Goal: Complete application form: Complete application form

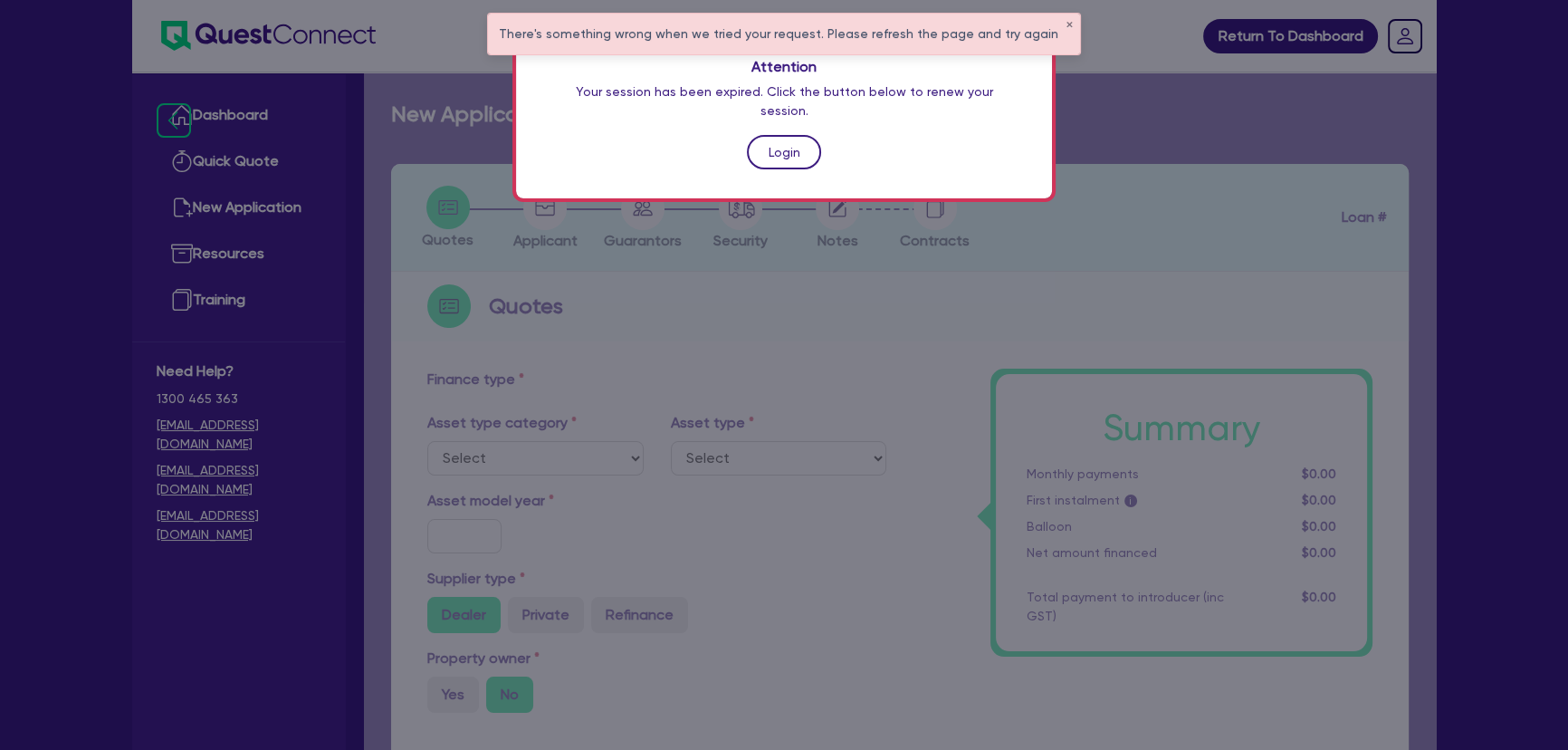
click at [778, 140] on link "Login" at bounding box center [784, 151] width 74 height 34
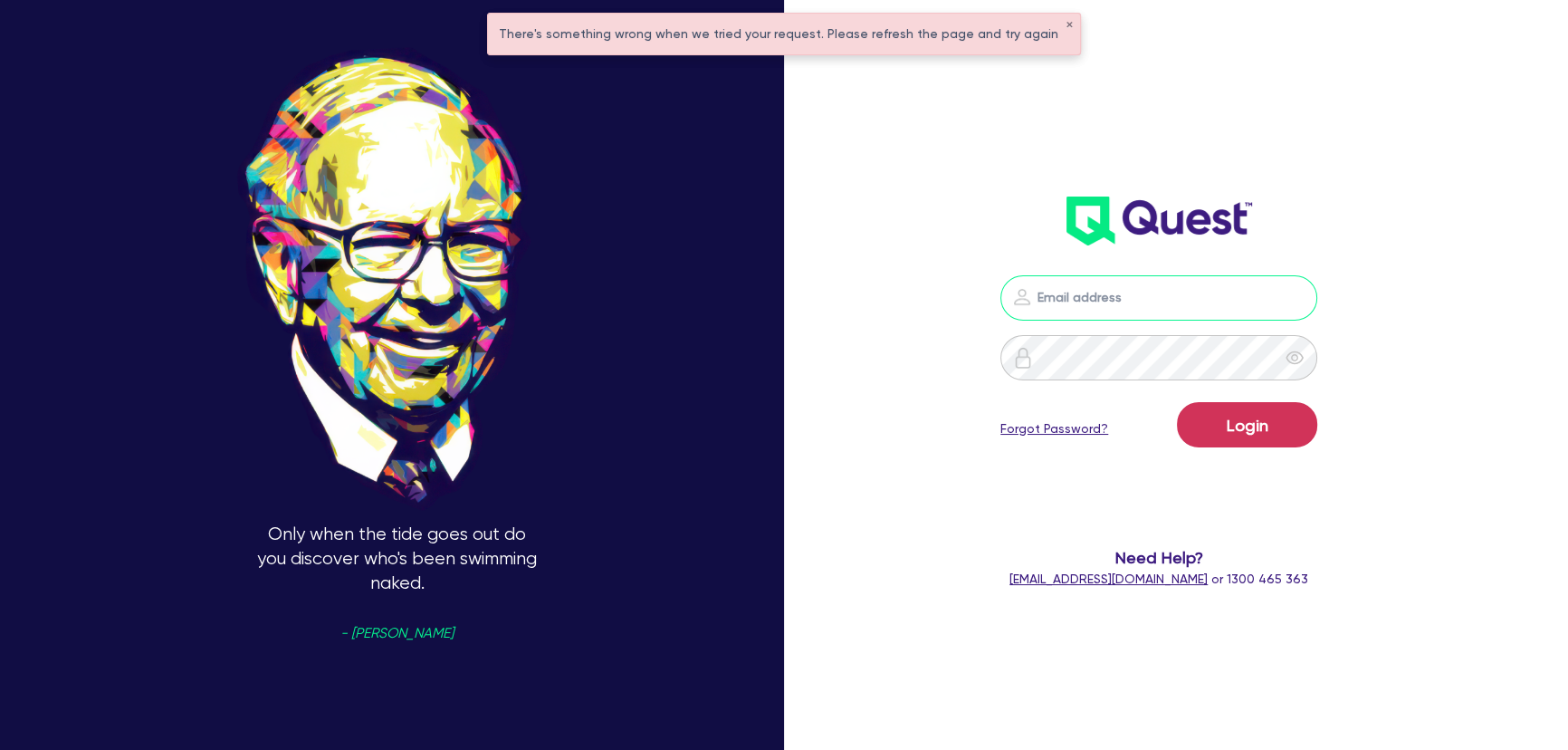
type input "[PERSON_NAME][EMAIL_ADDRESS][PERSON_NAME][DOMAIN_NAME]"
click at [1273, 446] on button "Login" at bounding box center [1247, 424] width 140 height 45
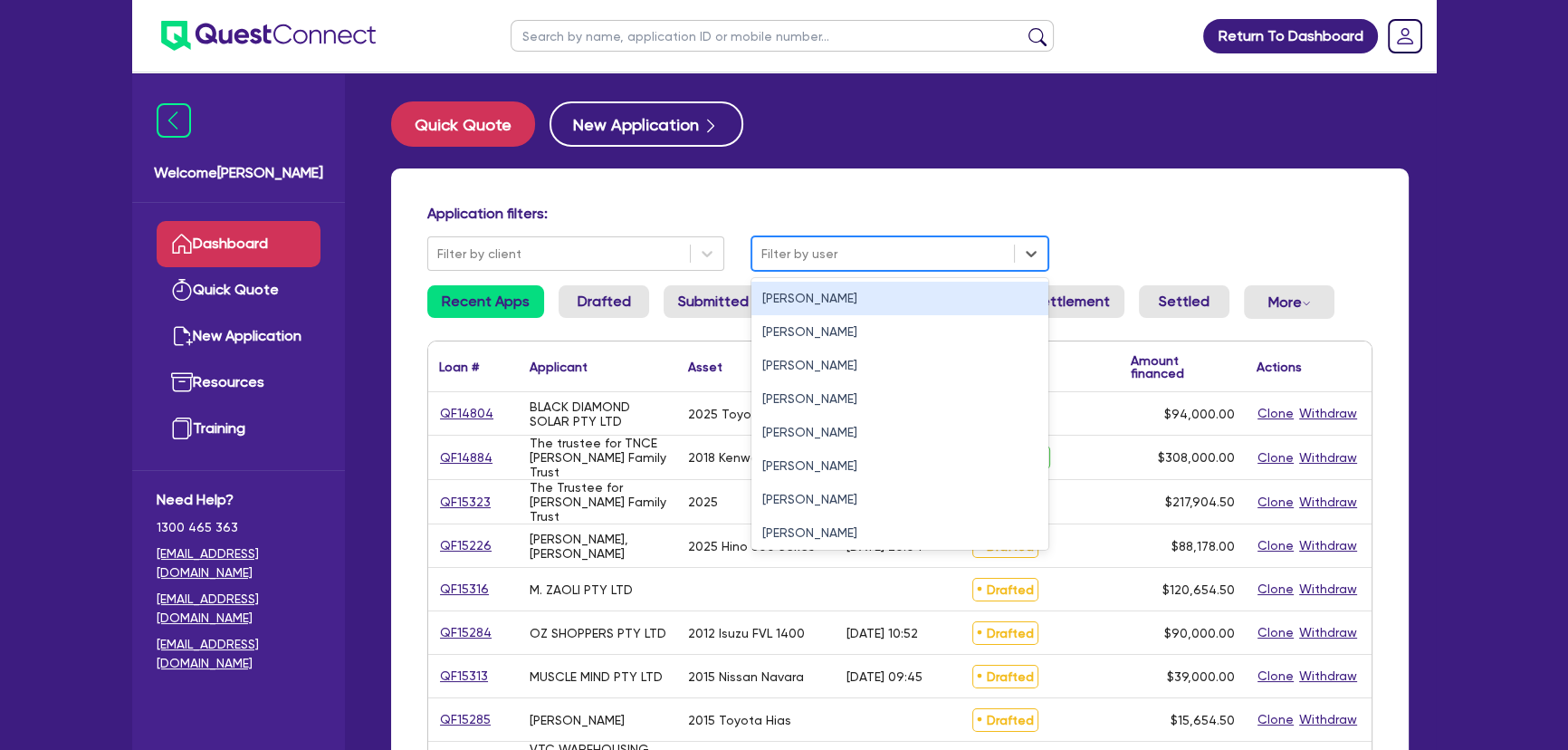
click at [887, 249] on div at bounding box center [883, 253] width 243 height 23
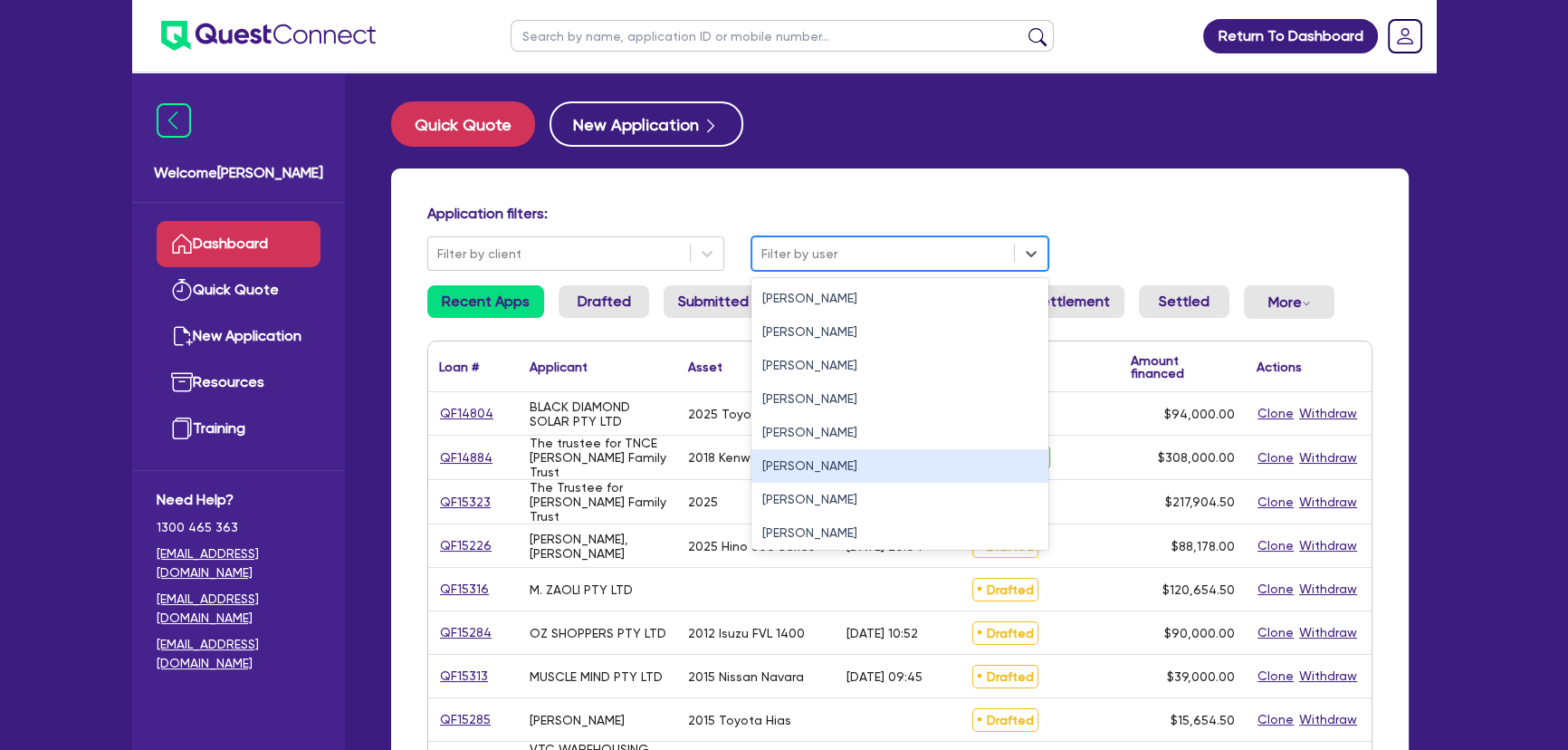
click at [814, 442] on div "[PERSON_NAME]" at bounding box center [900, 432] width 297 height 34
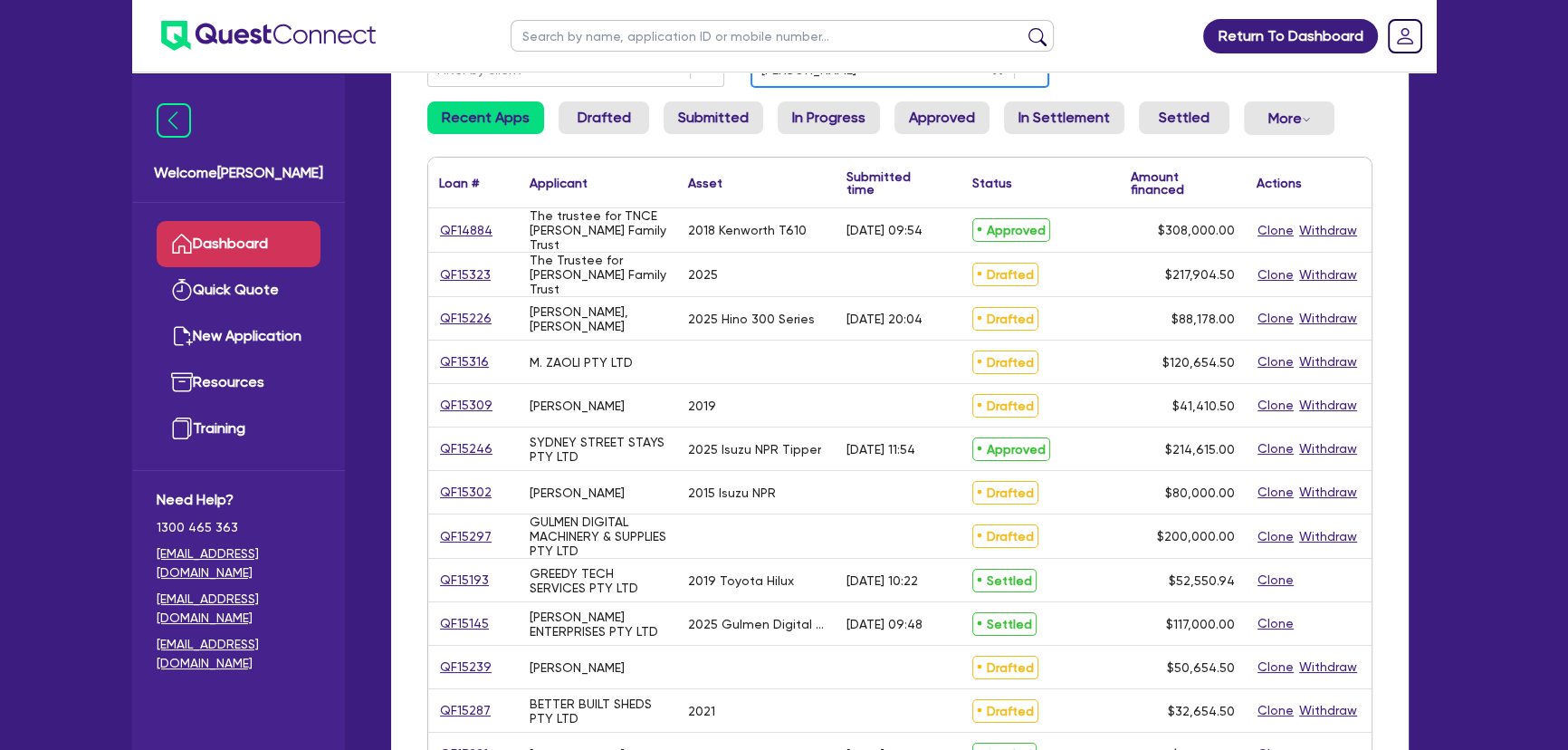
scroll to position [246, 0]
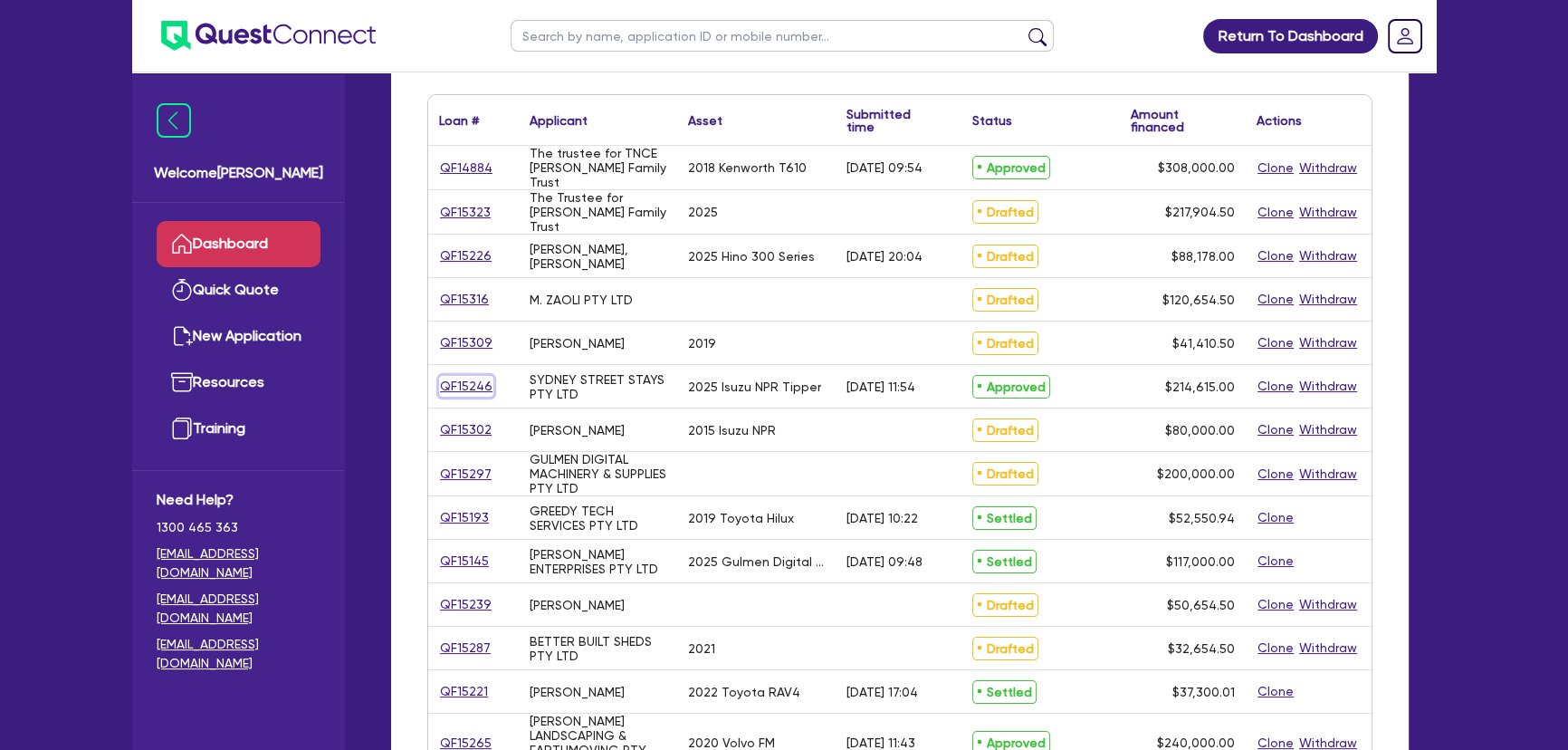
click at [473, 380] on link "QF15246" at bounding box center [466, 386] width 54 height 21
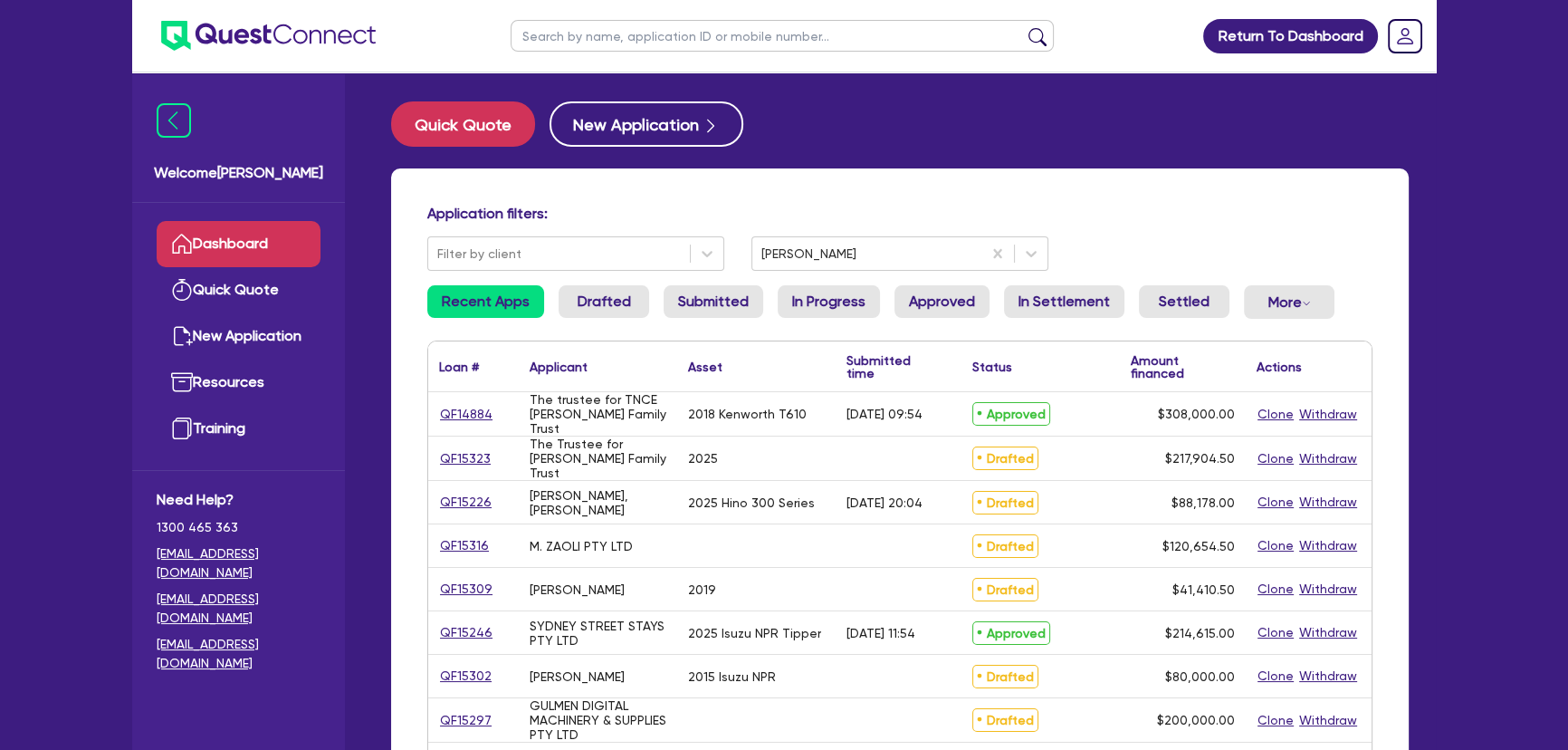
select select "PRIMARY_ASSETS"
select select "HEAVY_TRUCKS"
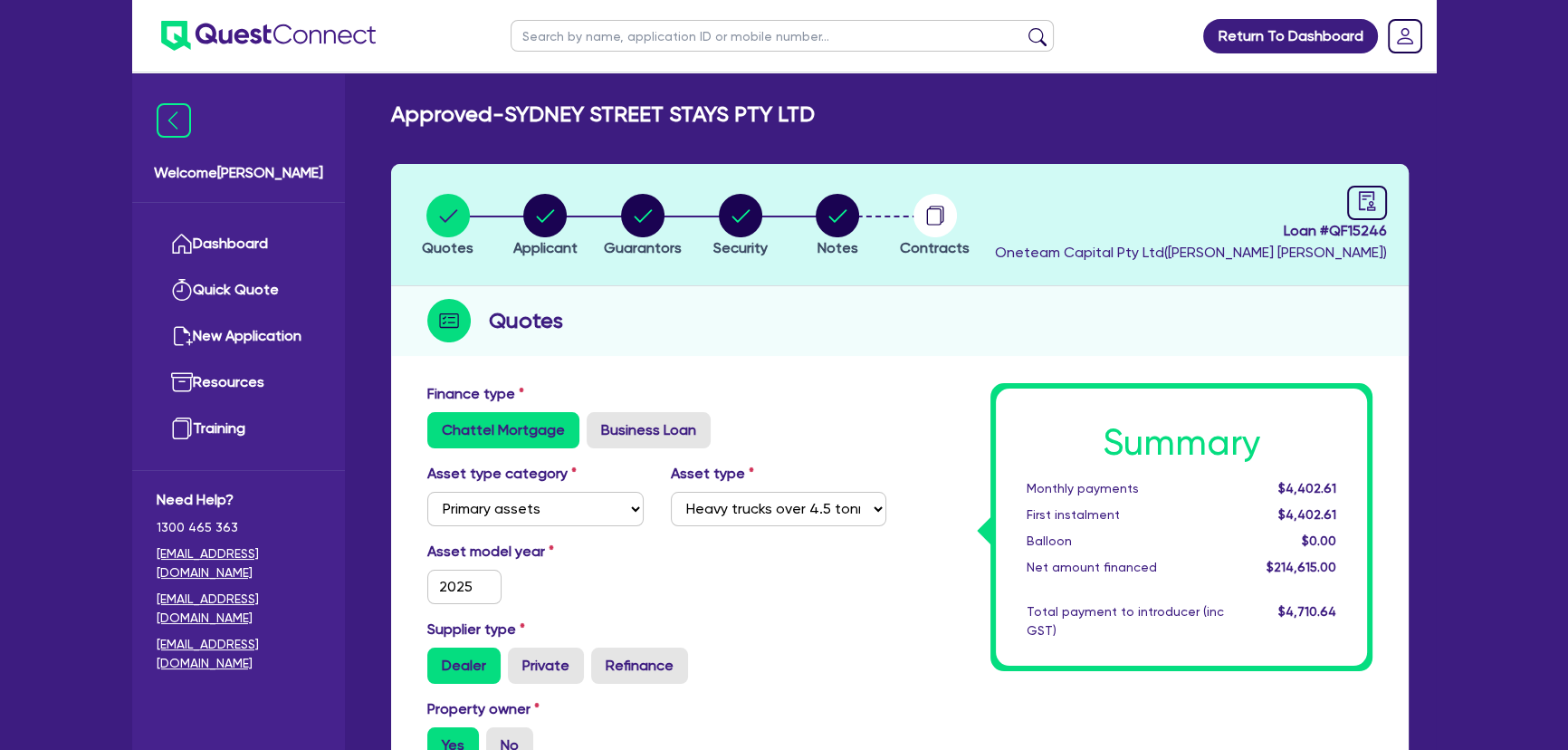
click at [811, 217] on li "Notes" at bounding box center [838, 224] width 98 height 63
click at [728, 229] on circle "button" at bounding box center [740, 215] width 43 height 43
select select "PRIMARY_ASSETS"
select select "HEAVY_TRUCKS"
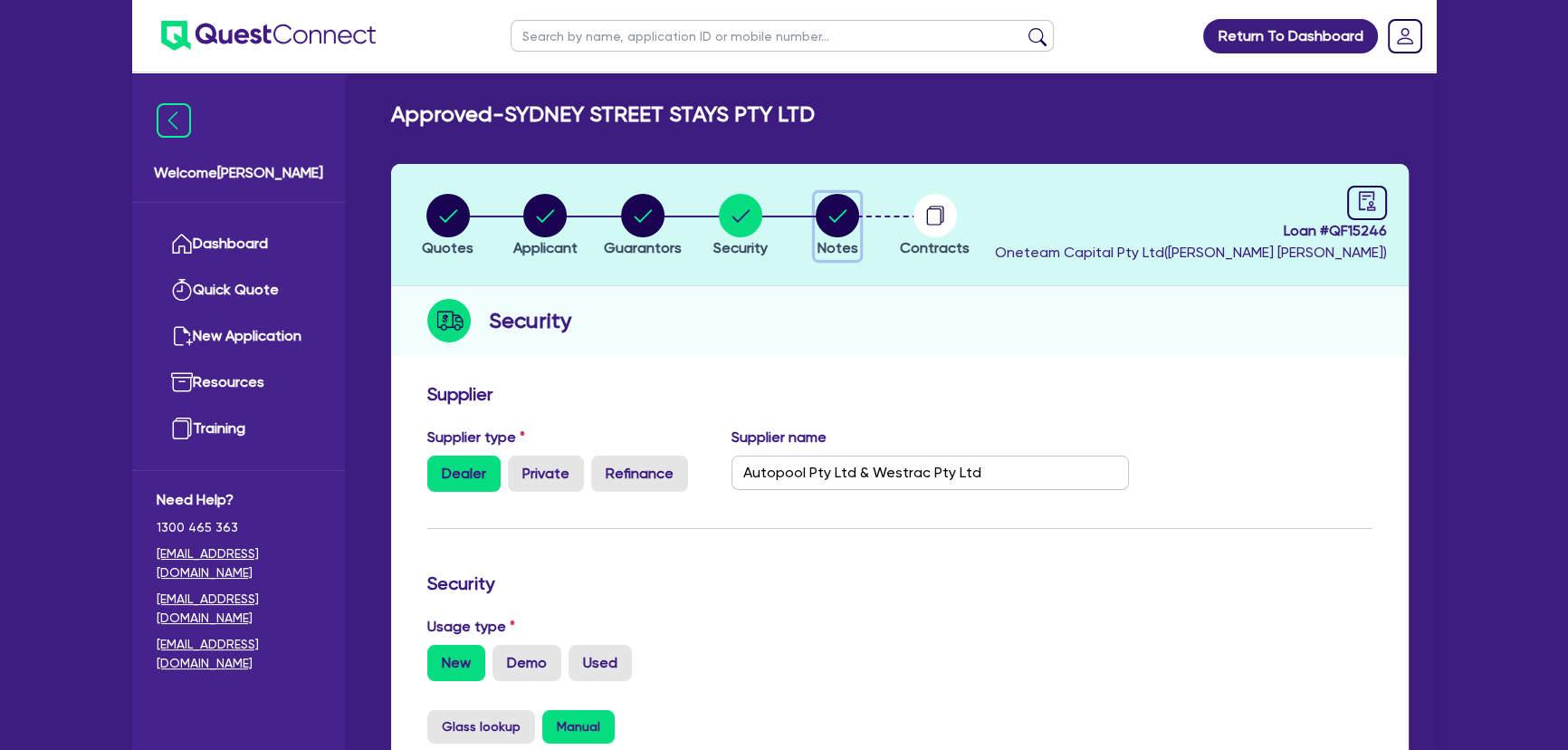
click at [848, 235] on icon "button" at bounding box center [837, 215] width 43 height 43
select select "Other"
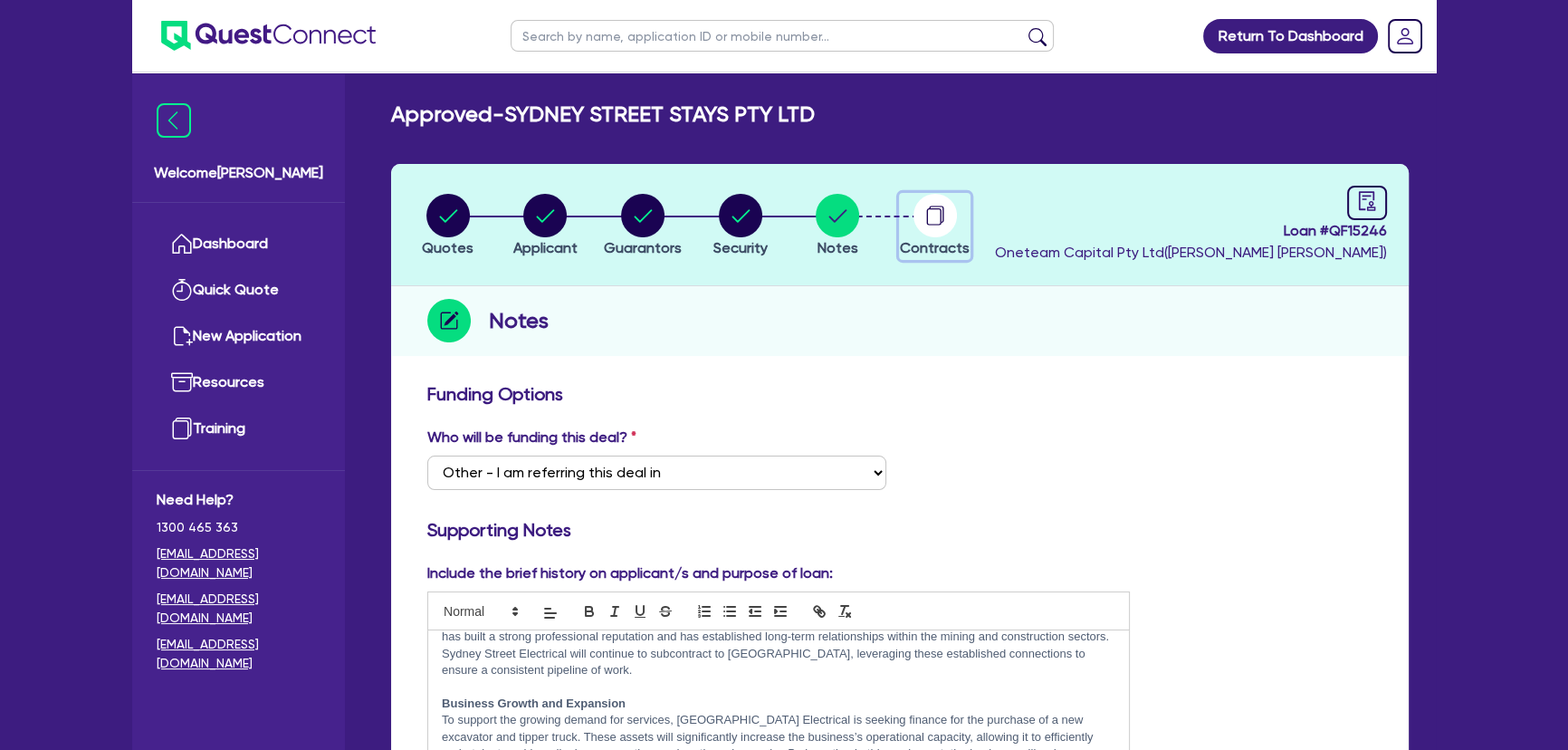
click at [956, 231] on icon "button" at bounding box center [935, 215] width 43 height 43
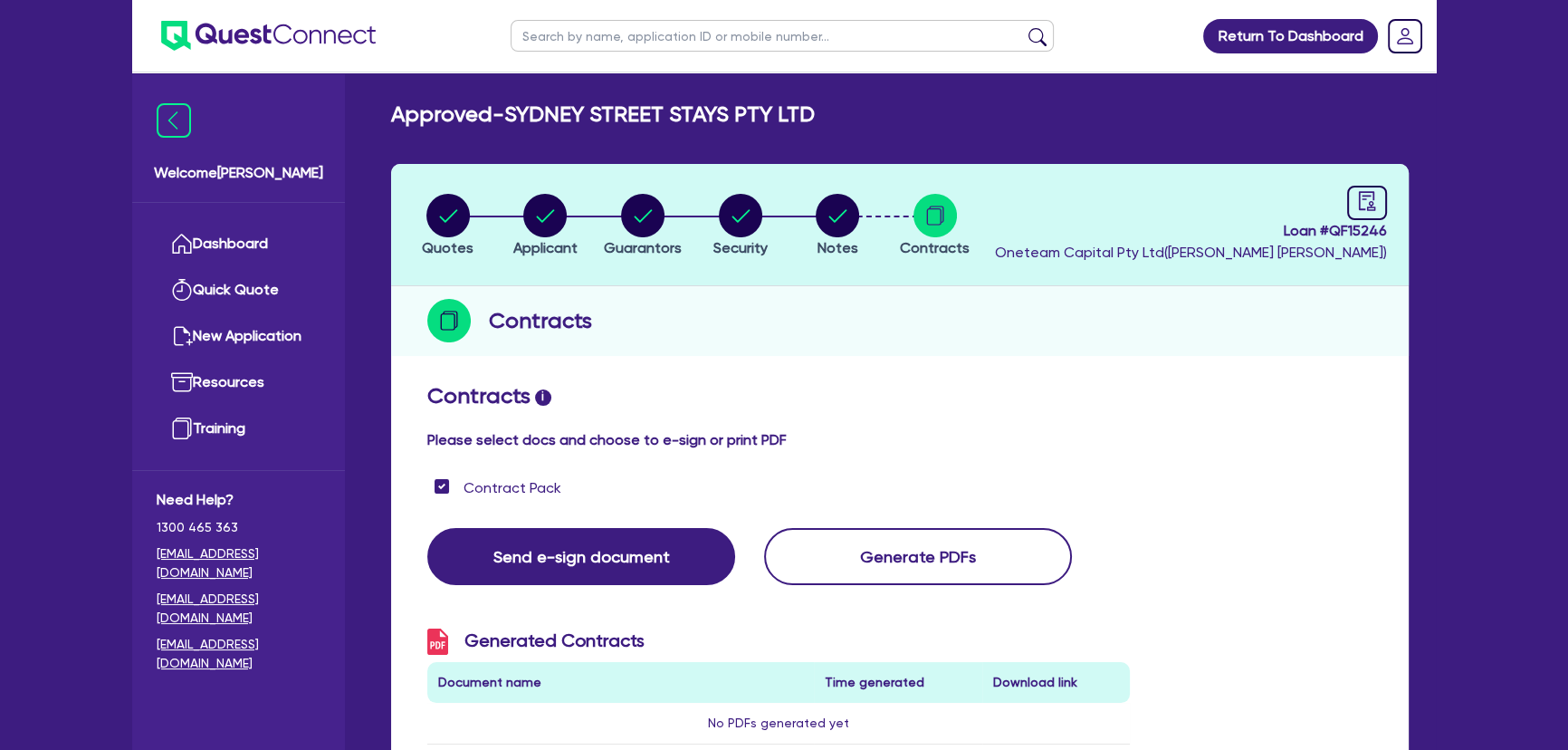
click at [809, 209] on li "Notes" at bounding box center [838, 224] width 98 height 63
click at [815, 210] on button "Notes" at bounding box center [837, 226] width 45 height 67
select select "Other"
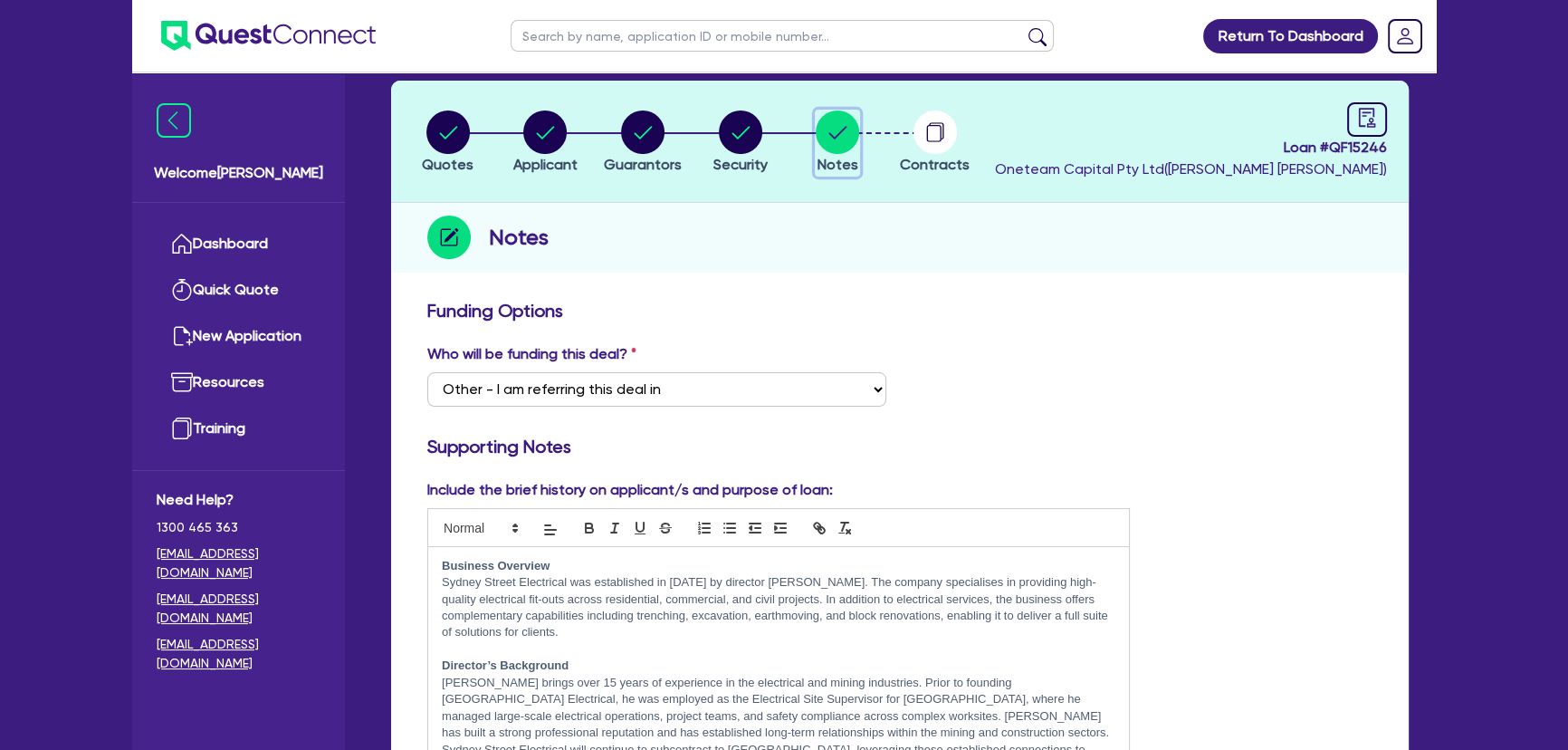
scroll to position [82, 0]
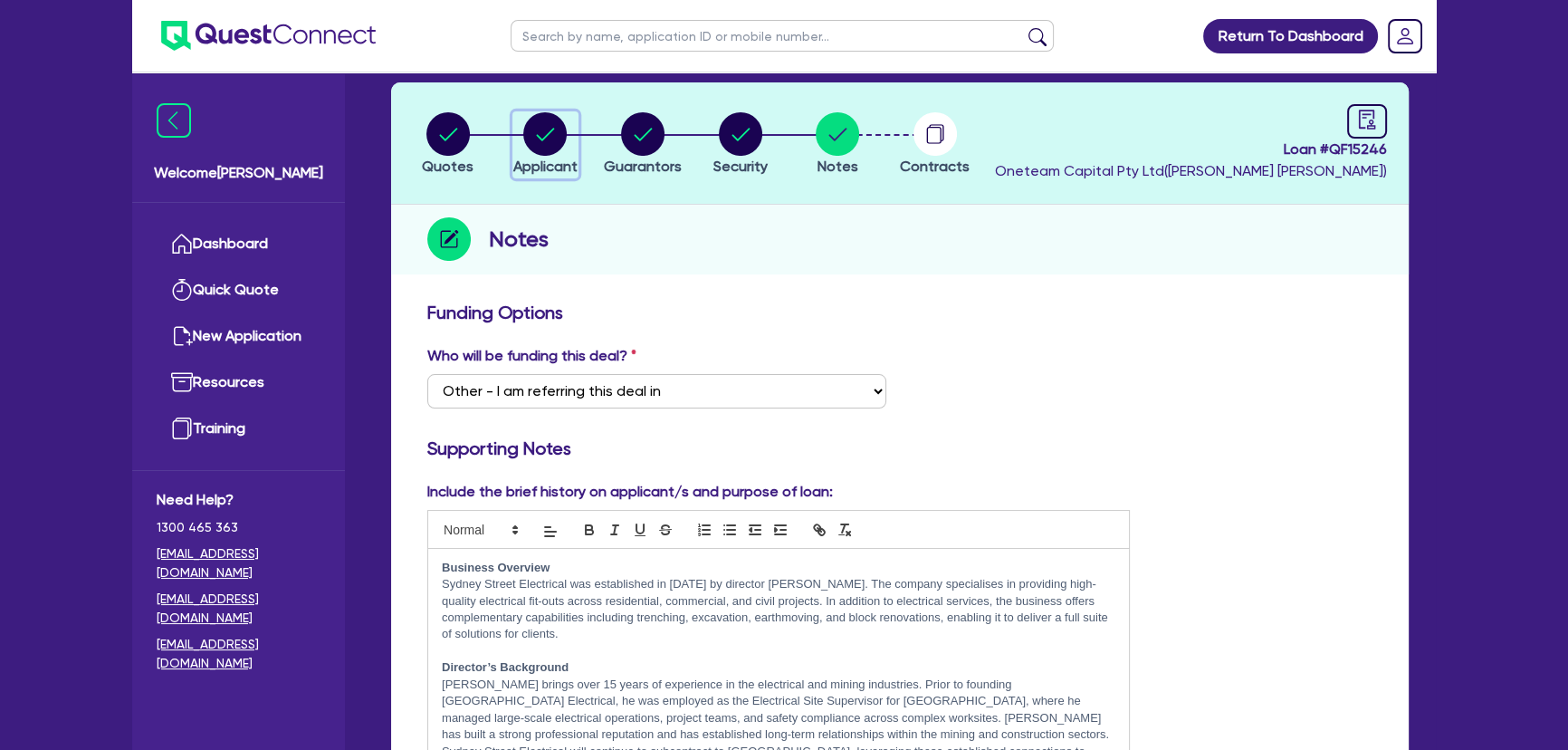
click at [535, 147] on circle "button" at bounding box center [544, 133] width 43 height 43
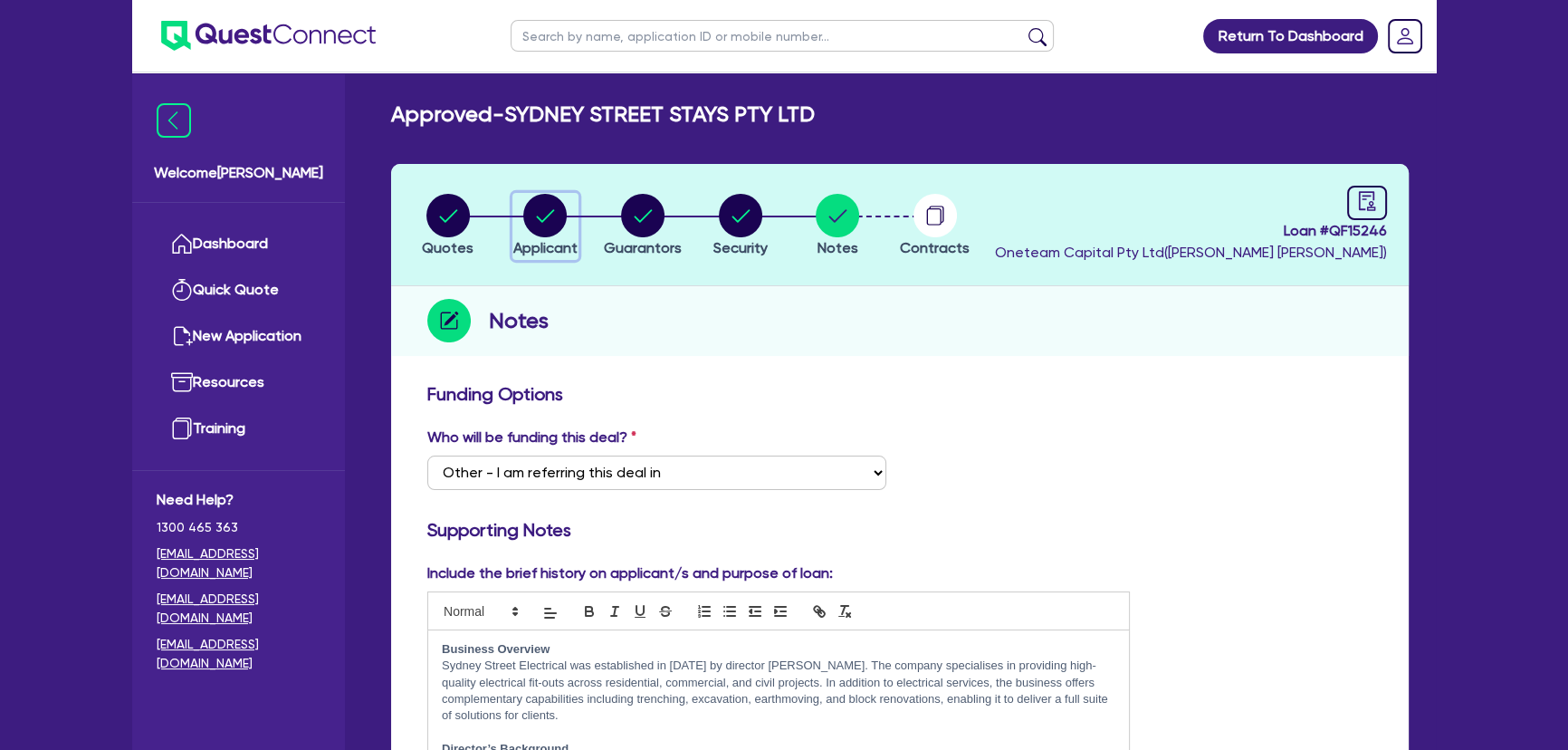
select select "COMPANY"
select select "BUILDING_CONSTRUCTION"
select select "TRADES_SERVICES_CONSUMERS"
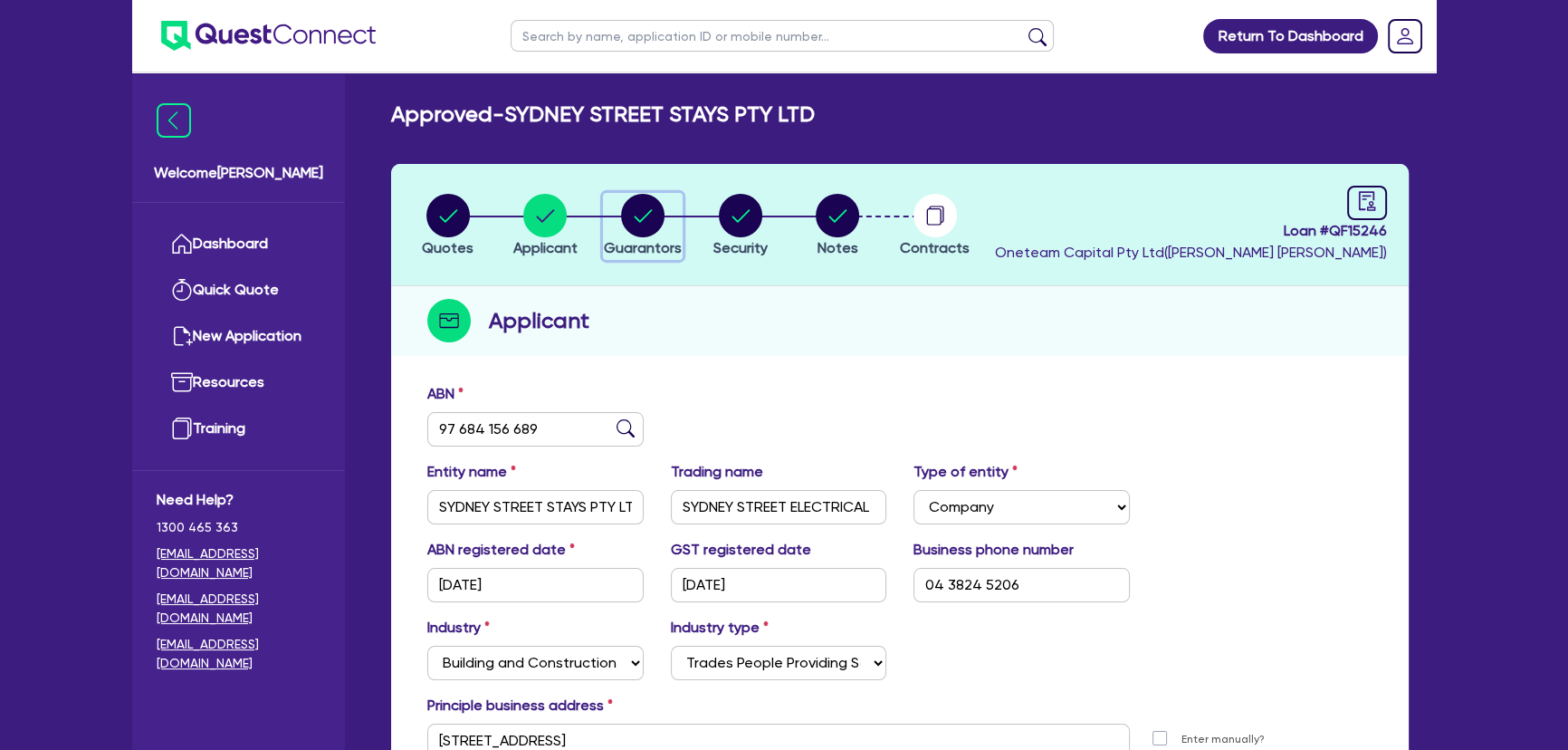
click at [645, 234] on circle "button" at bounding box center [642, 215] width 43 height 43
select select "MR"
select select "[GEOGRAPHIC_DATA]"
select select "DE_FACTO"
select select "PROPERTY"
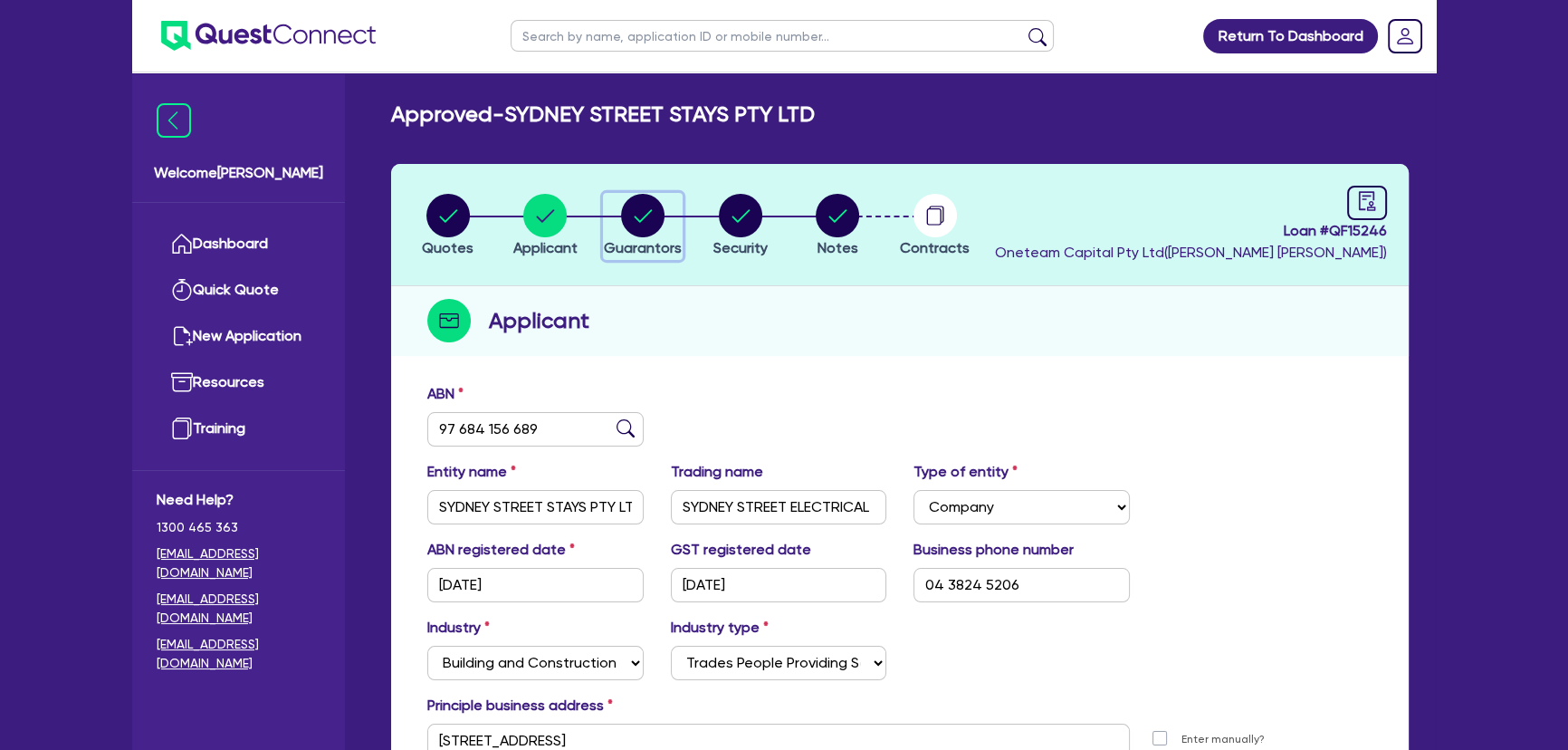
select select "INVESTMENT_PROPERTY"
select select "CASH"
select select "VEHICLE"
select select "EQUIPMENT"
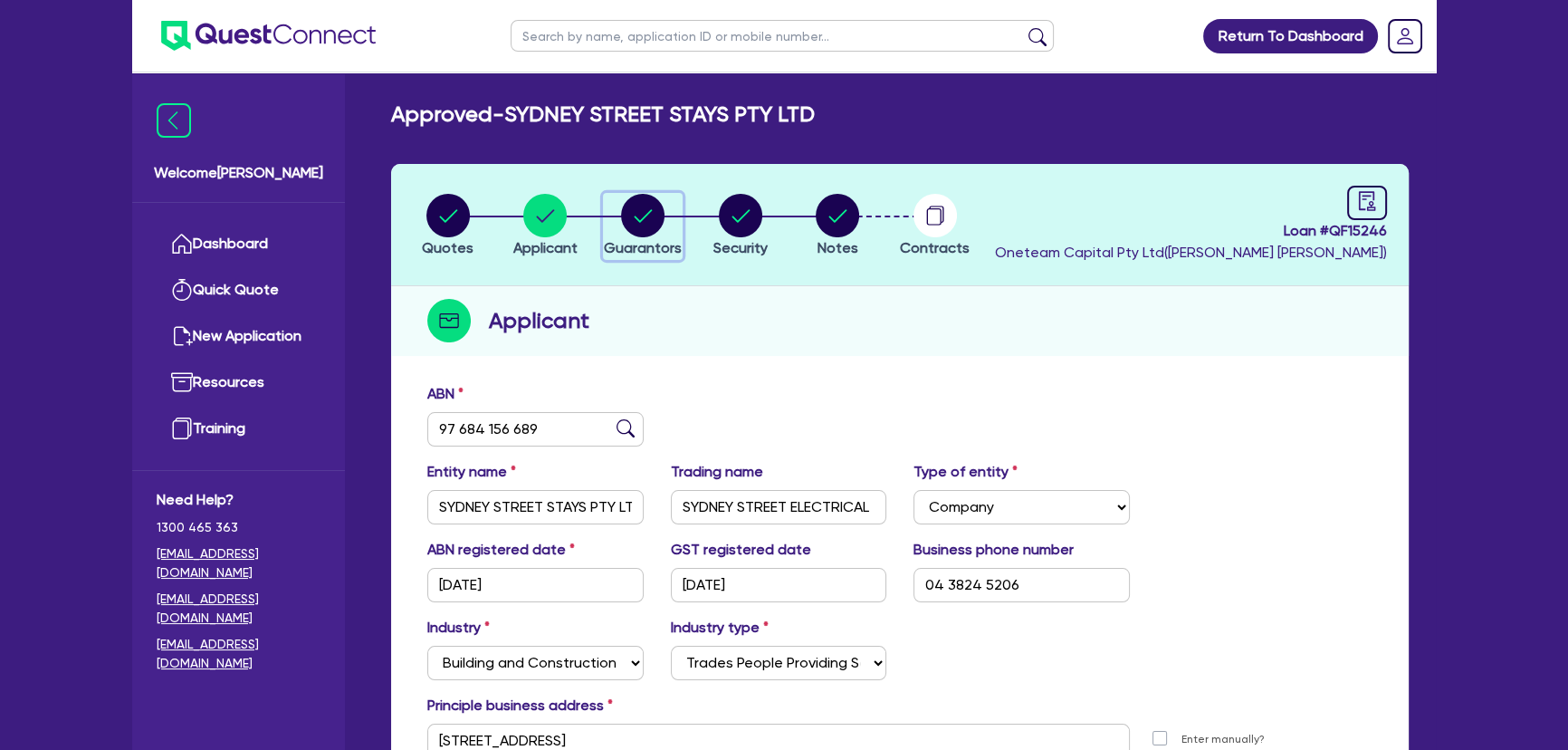
select select "MORTGAGE"
select select "INVESTMENT_PROPERTY_LOAN"
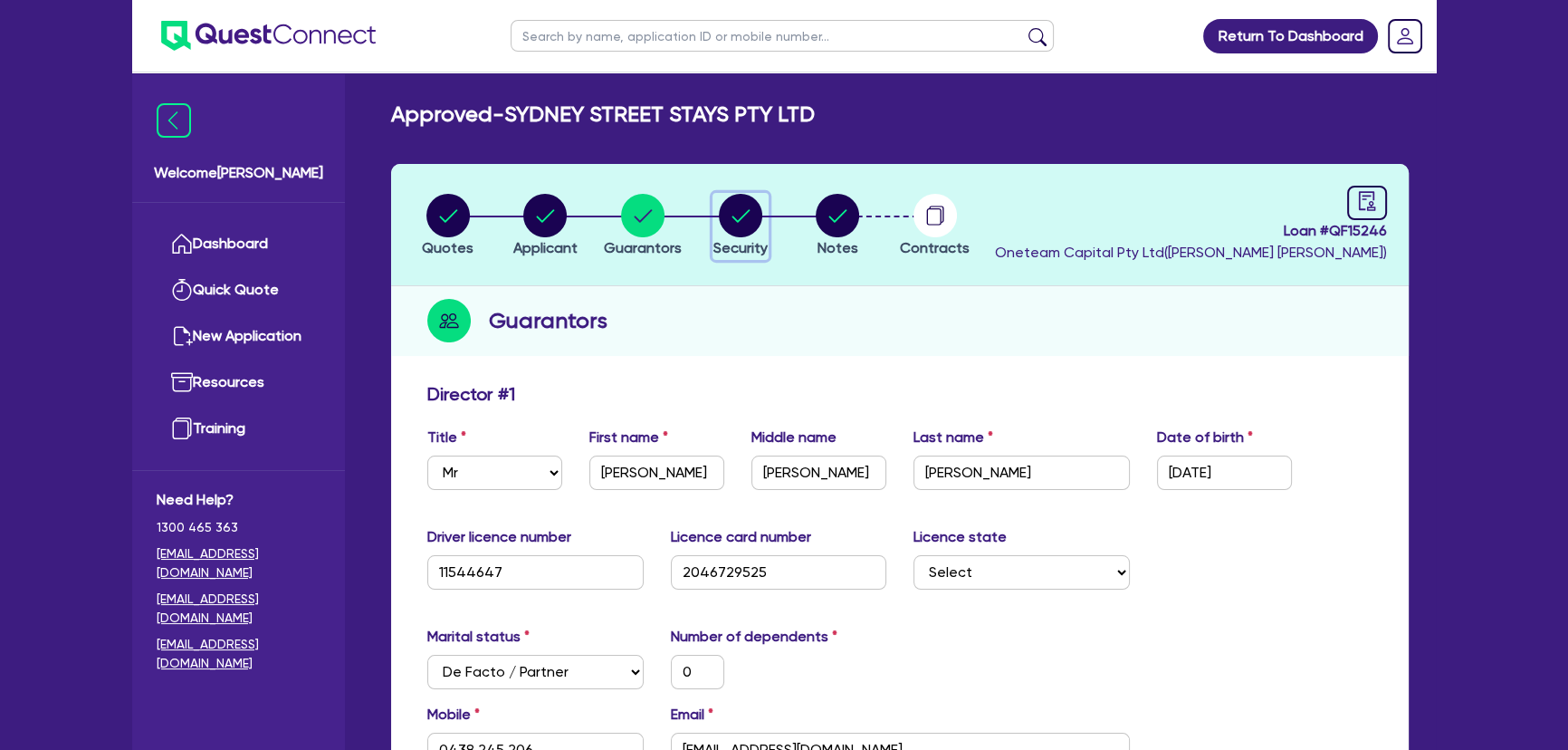
drag, startPoint x: 746, startPoint y: 216, endPoint x: 739, endPoint y: 208, distance: 10.6
click at [747, 216] on circle "button" at bounding box center [740, 215] width 43 height 43
select select "PRIMARY_ASSETS"
select select "HEAVY_TRUCKS"
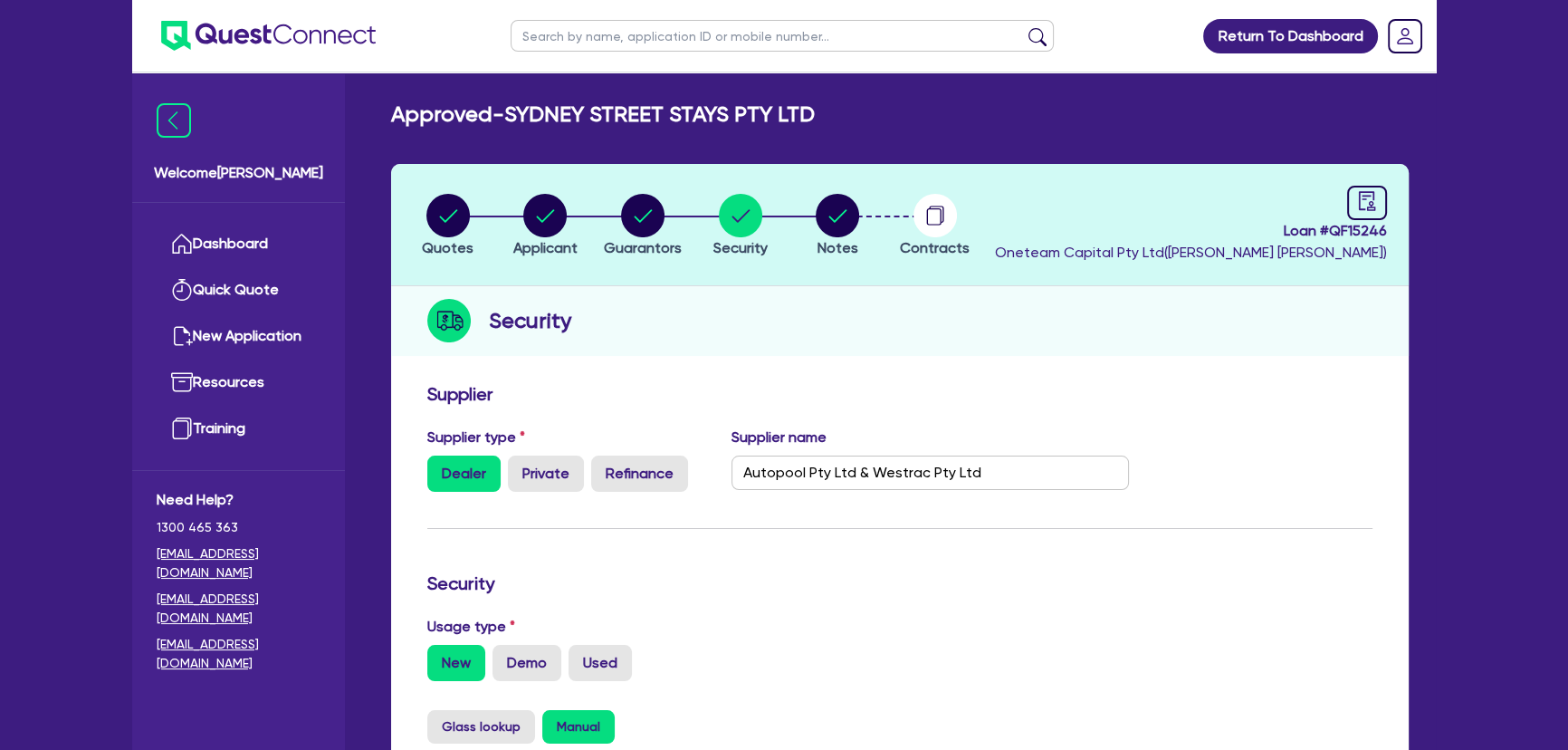
click at [807, 211] on li "Notes" at bounding box center [838, 224] width 98 height 63
click at [819, 212] on circle "button" at bounding box center [837, 215] width 43 height 43
select select "Other"
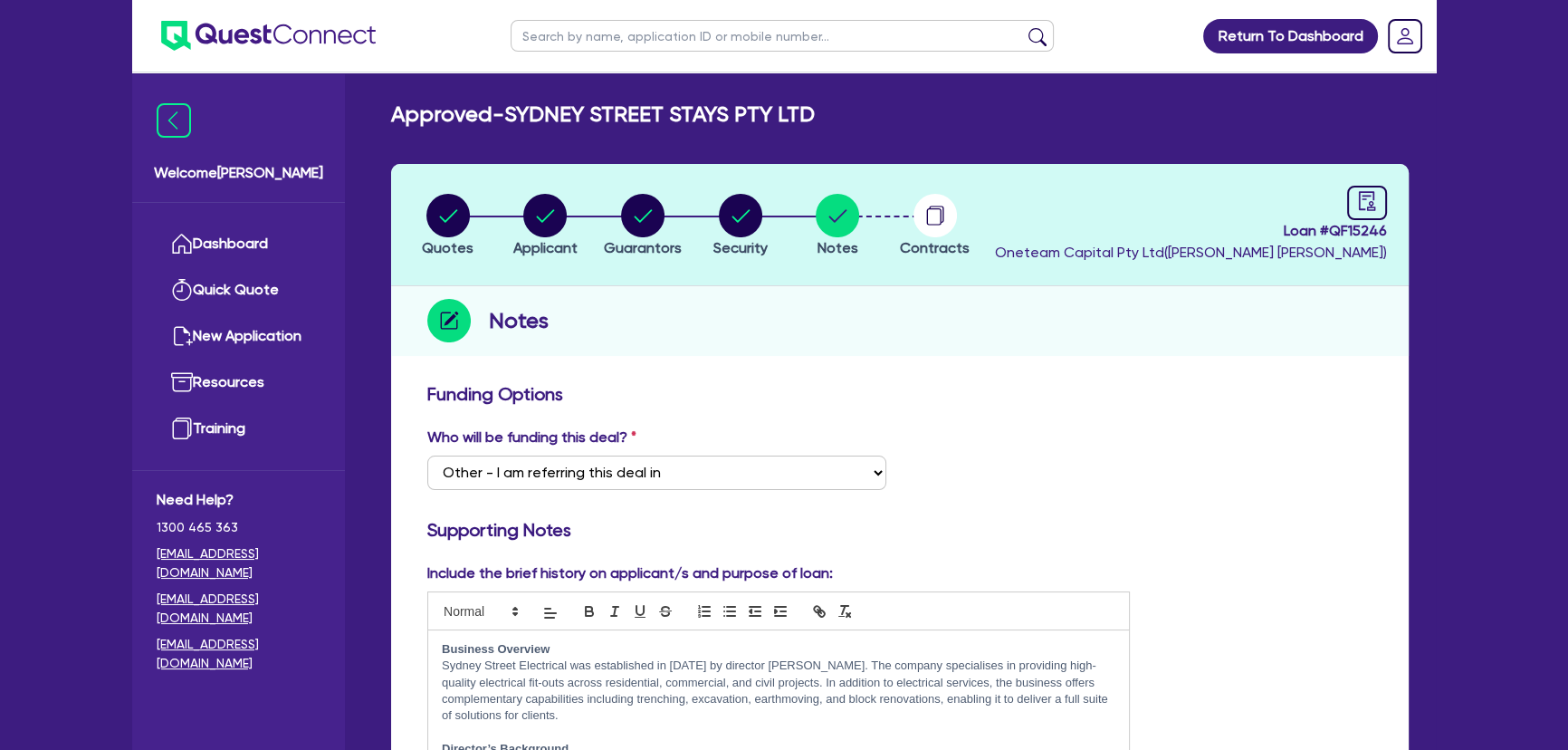
click at [277, 59] on ul at bounding box center [253, 36] width 243 height 72
click at [290, 28] on img at bounding box center [269, 36] width 215 height 30
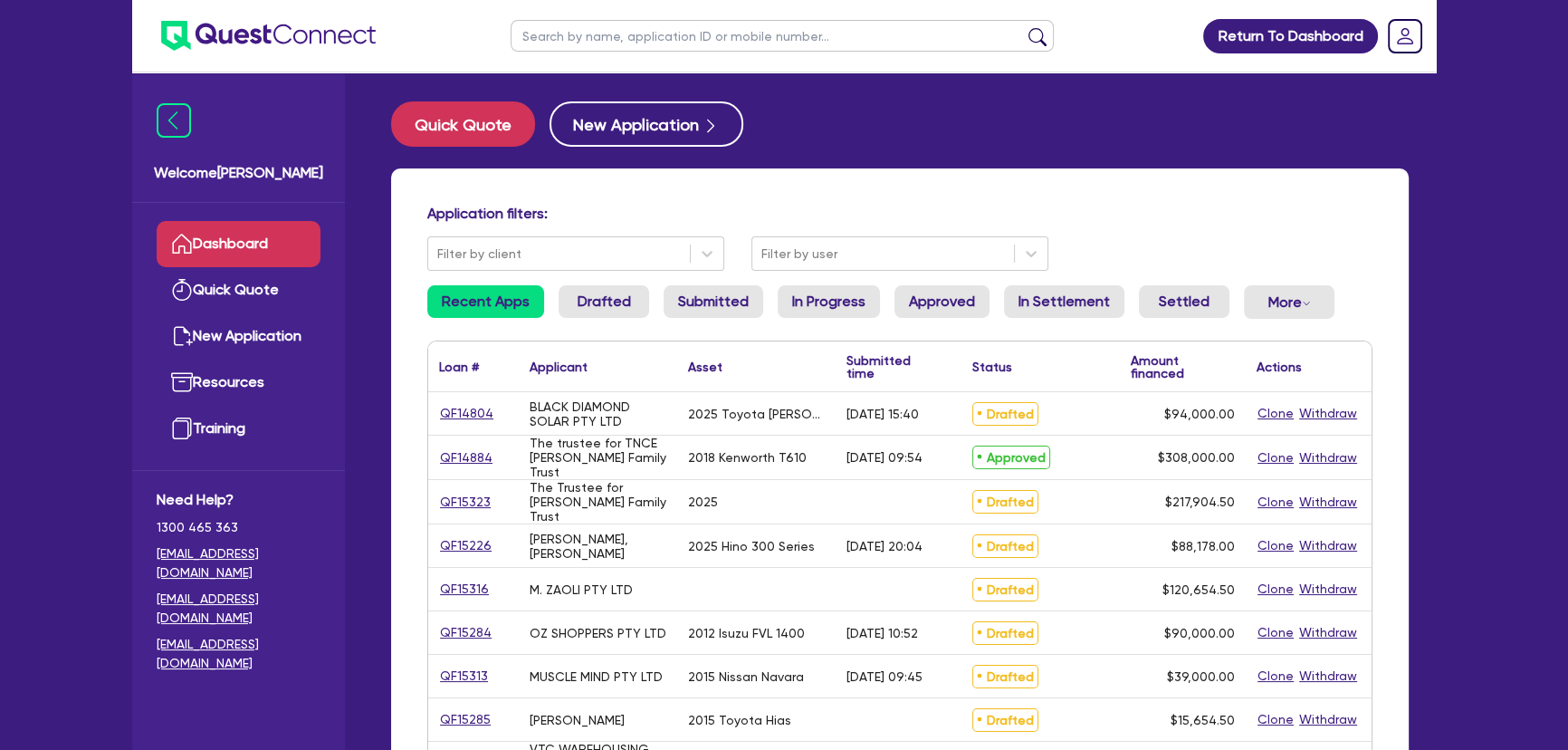
click at [704, 51] on ul at bounding box center [783, 36] width 580 height 72
click at [706, 31] on input "text" at bounding box center [783, 36] width 543 height 32
paste input "[PERSON_NAME], HENELEE"
type input "[PERSON_NAME], HENELEE"
click at [1023, 28] on button "submit" at bounding box center [1038, 40] width 29 height 26
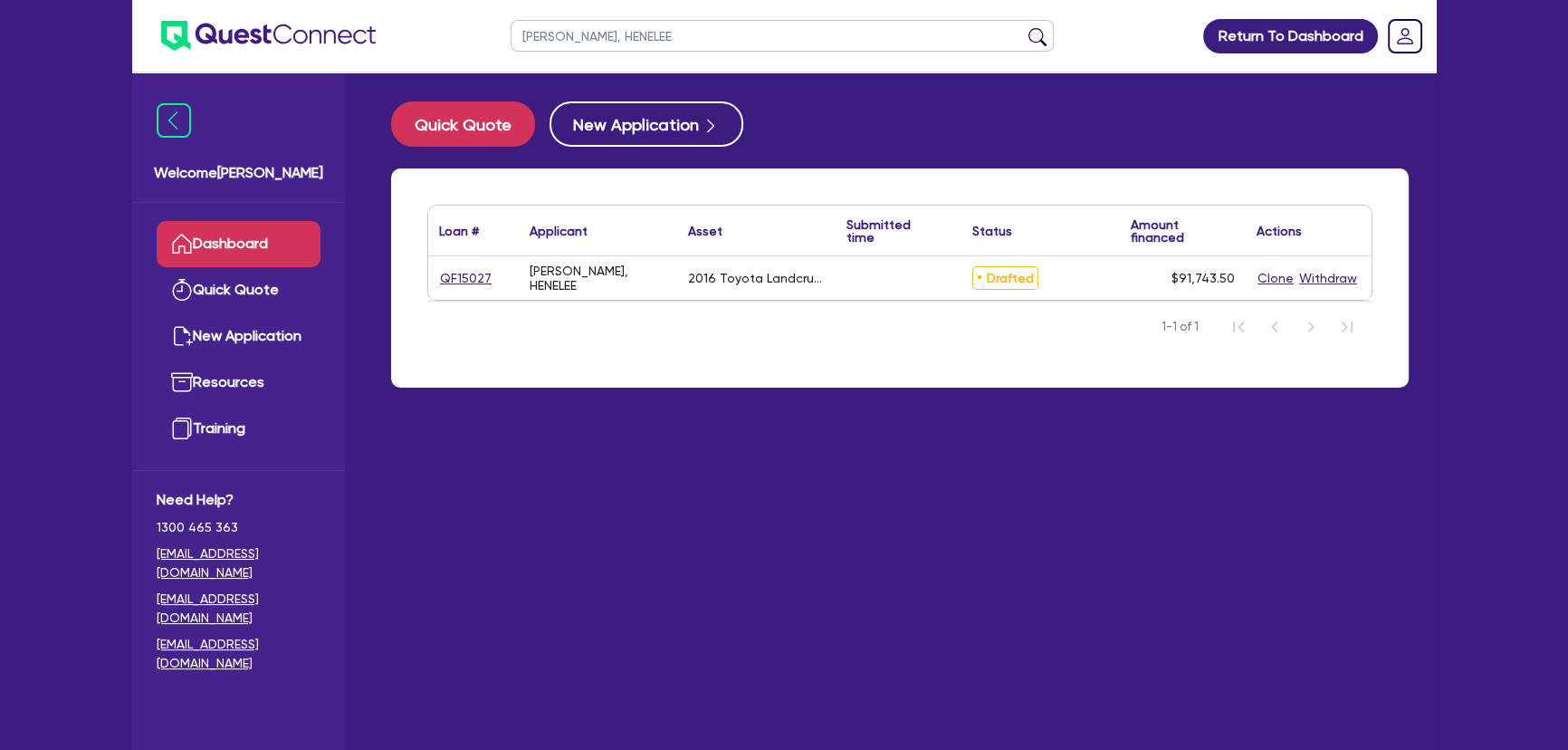
click at [466, 290] on div "QF15027" at bounding box center [473, 277] width 91 height 43
click at [471, 279] on link "QF15027" at bounding box center [466, 278] width 53 height 21
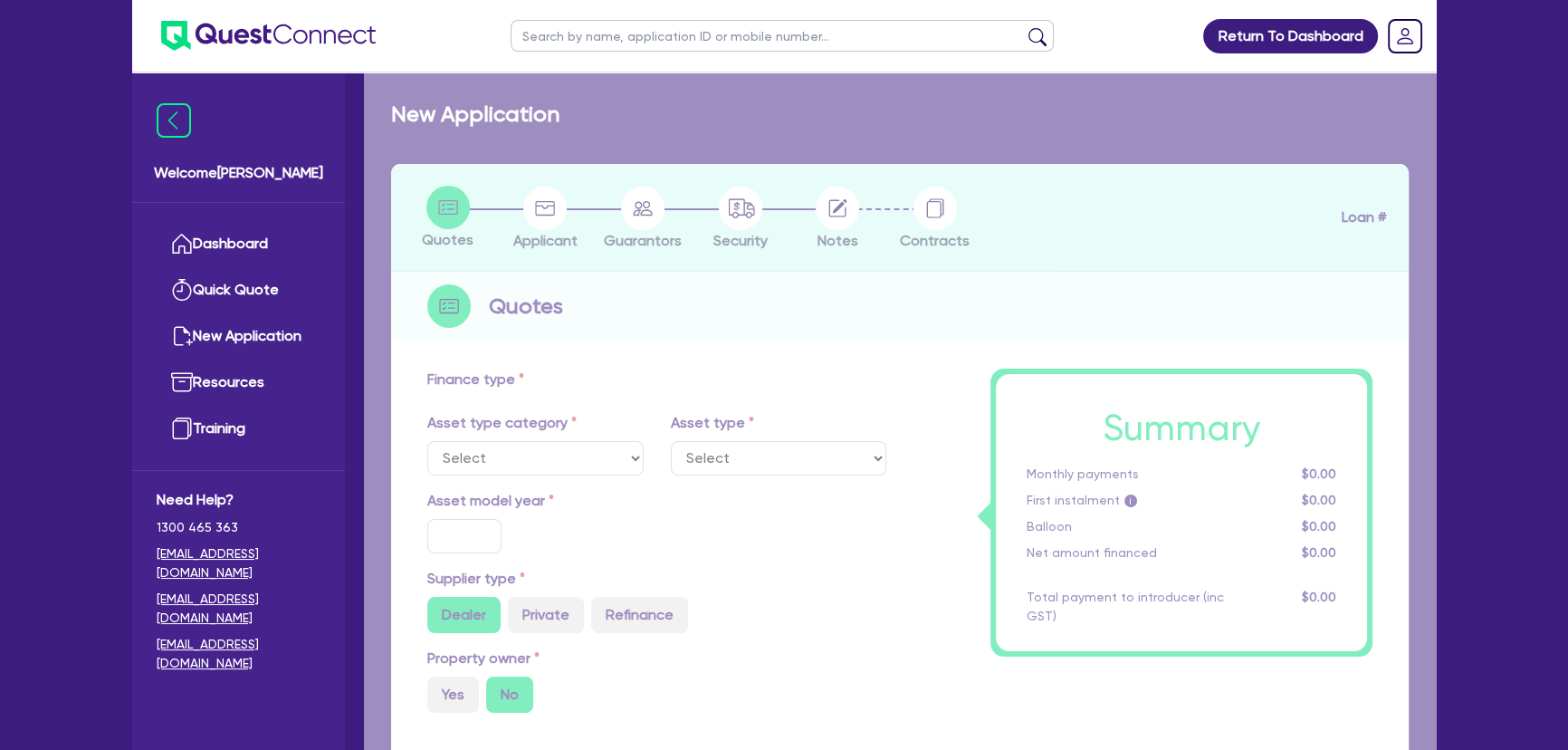
select select "CARS_AND_LIGHT_TRUCKS"
type input "2016"
radio input "false"
radio input "true"
type input "90,000"
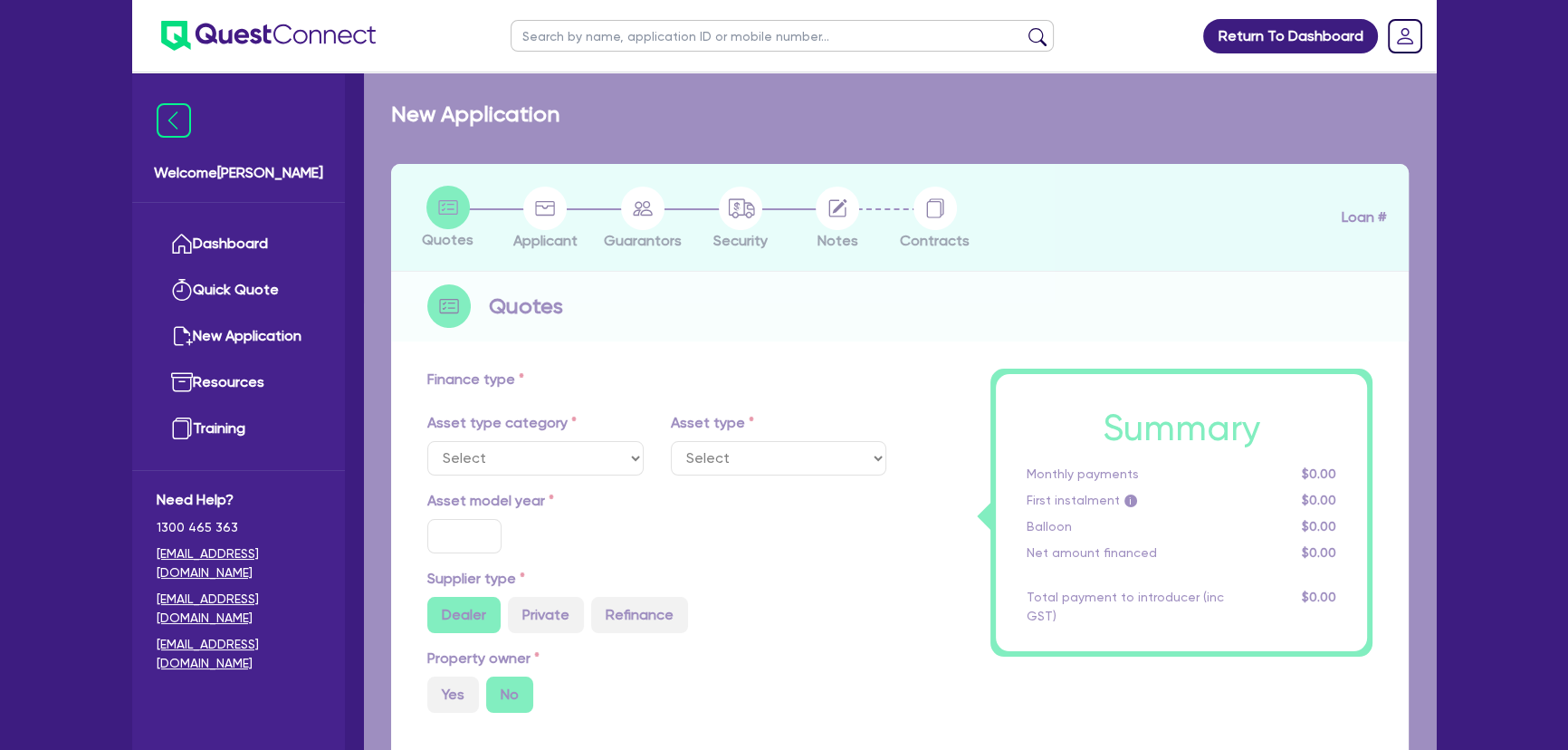
type input "8"
type input "7,339.48"
type input "11.75"
type input "990"
select select "PASSENGER_VEHICLES"
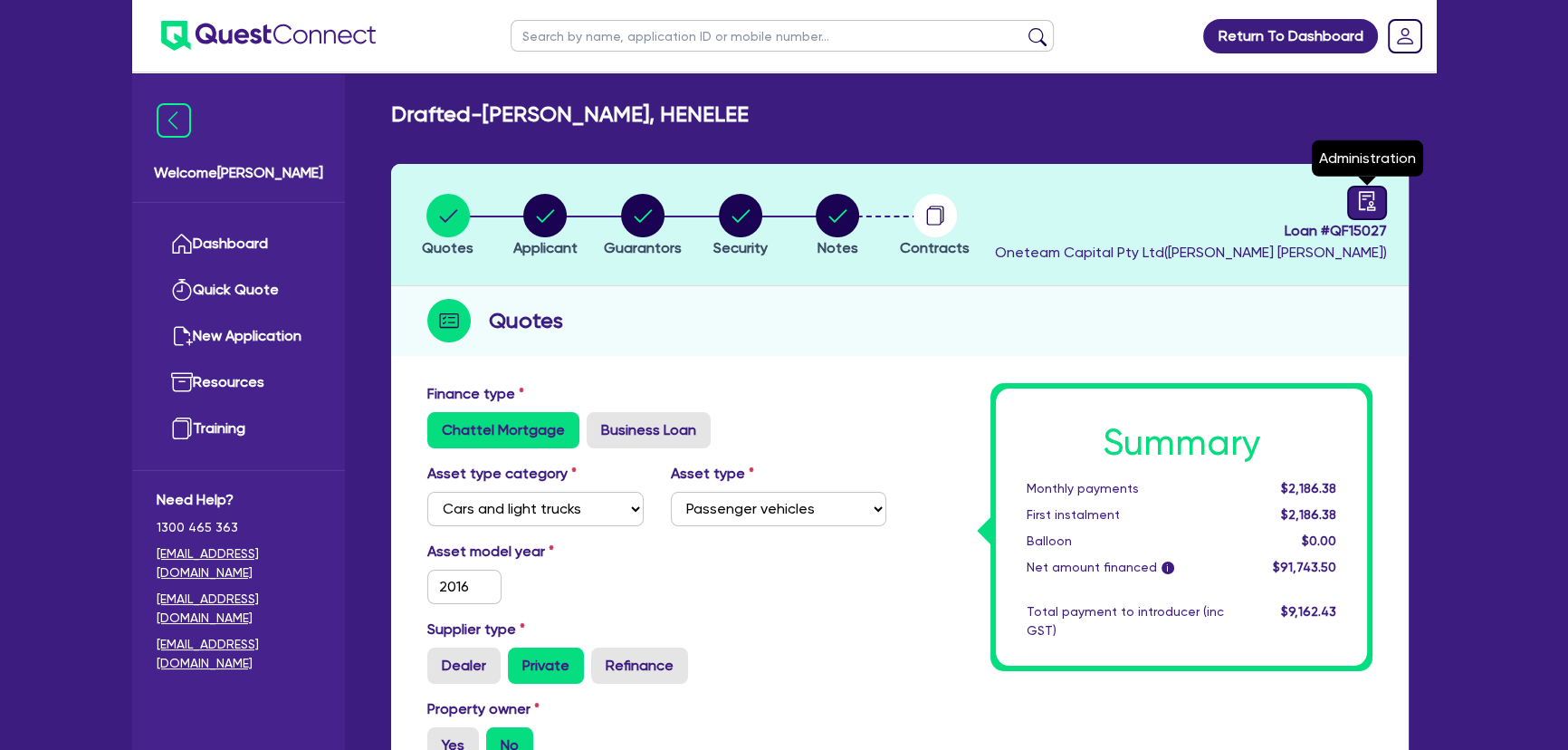
click at [1385, 207] on link at bounding box center [1366, 202] width 39 height 34
select select "DRAFTED_NEW"
select select "Other"
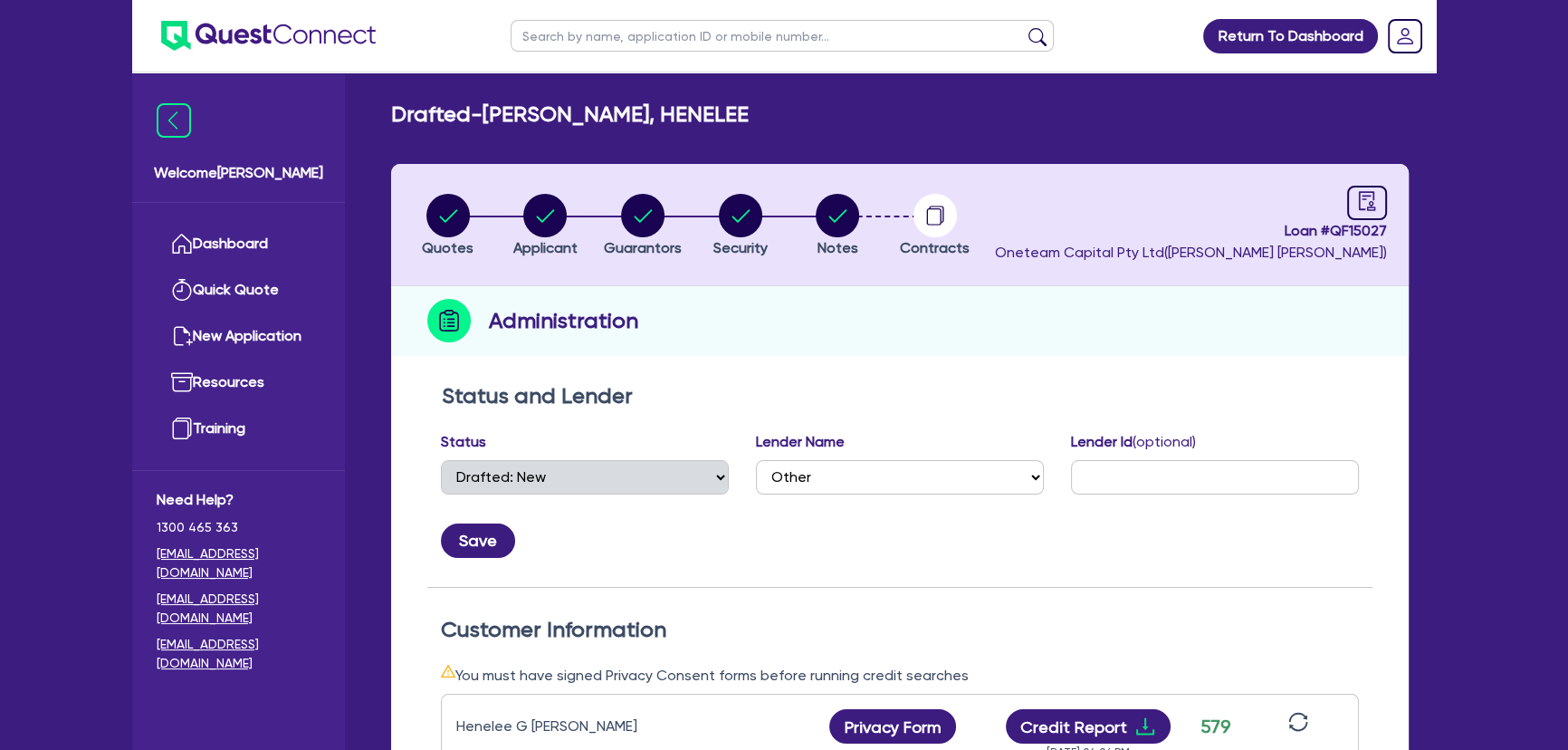
scroll to position [411, 0]
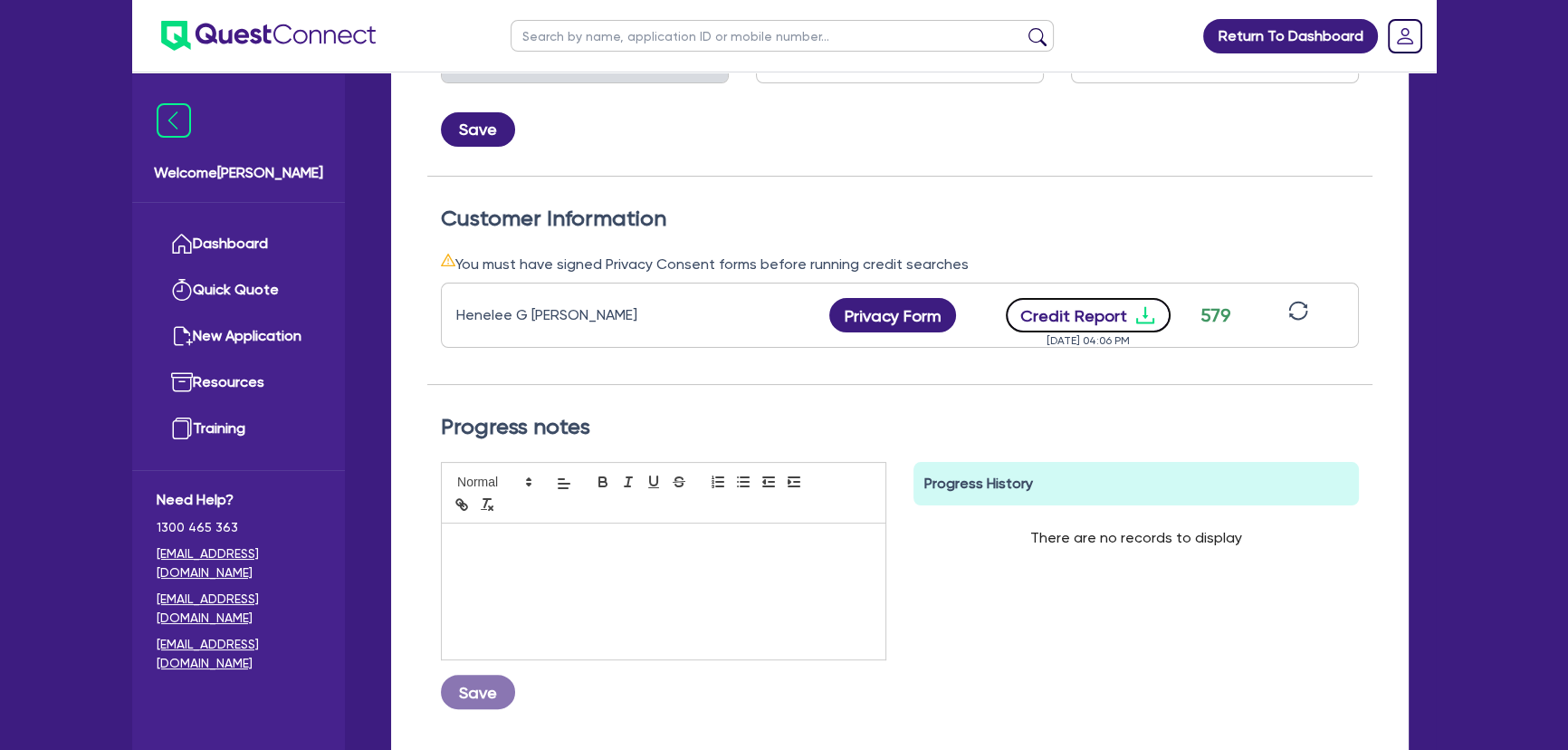
click at [1143, 329] on button "Credit Report" at bounding box center [1088, 315] width 166 height 34
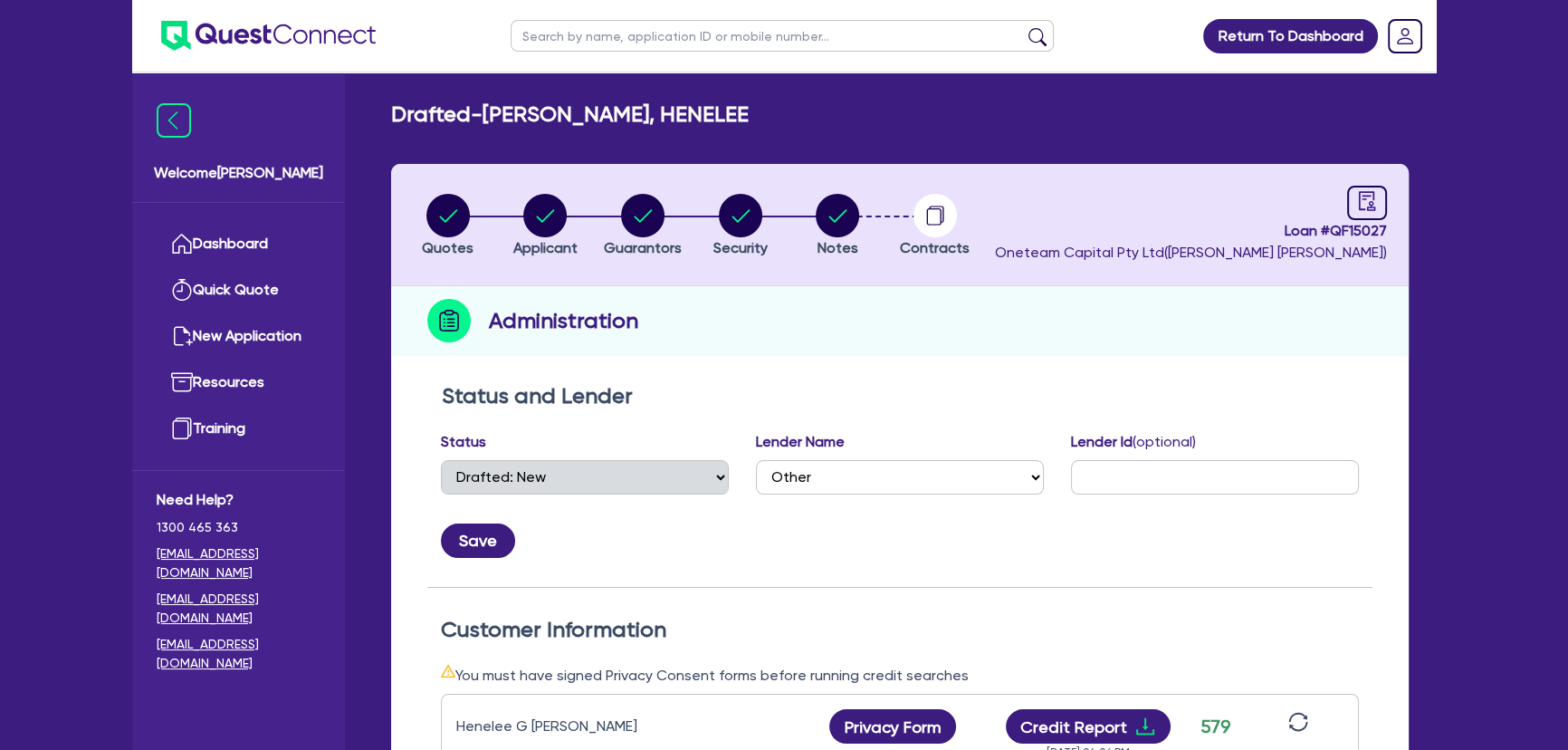
click at [313, 35] on img at bounding box center [269, 36] width 215 height 30
